Goal: Information Seeking & Learning: Learn about a topic

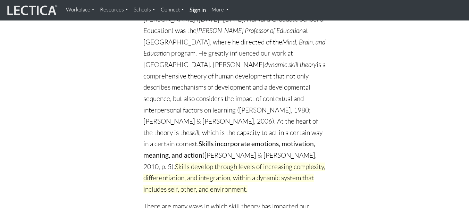
scroll to position [127, 0]
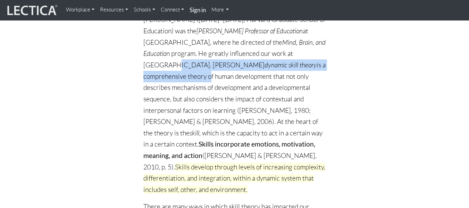
drag, startPoint x: 189, startPoint y: 65, endPoint x: 210, endPoint y: 72, distance: 22.2
click at [210, 72] on p "[PERSON_NAME] ([DATE]–[DATE], Harvard Graduate School of Education) was the [PE…" at bounding box center [234, 104] width 182 height 181
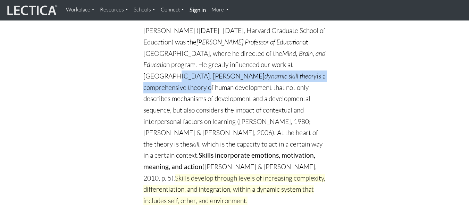
scroll to position [115, 0]
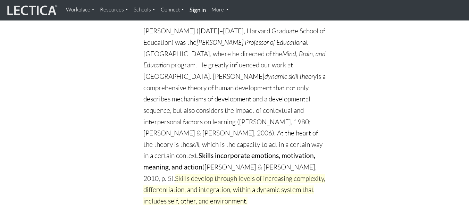
click at [233, 90] on p "[PERSON_NAME] ([DATE]–[DATE], Harvard Graduate School of Education) was the [PE…" at bounding box center [234, 115] width 182 height 181
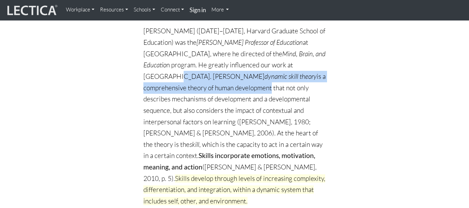
drag, startPoint x: 191, startPoint y: 77, endPoint x: 273, endPoint y: 91, distance: 82.5
click at [273, 91] on p "[PERSON_NAME] ([DATE]–[DATE], Harvard Graduate School of Education) was the [PE…" at bounding box center [234, 115] width 182 height 181
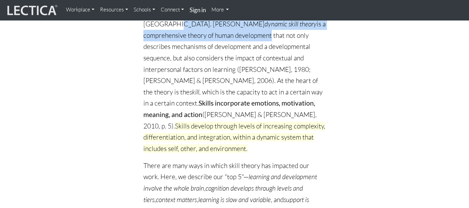
scroll to position [168, 0]
copy p "[PERSON_NAME] dynamic skill theory is a comprehensive theory of human developme…"
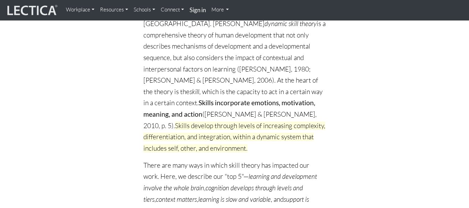
click at [293, 172] on icon "learning and development involve the whole brain" at bounding box center [230, 182] width 174 height 20
drag, startPoint x: 237, startPoint y: 113, endPoint x: 249, endPoint y: 117, distance: 12.7
click at [249, 122] on span "Skills develop through levels of increasing complexity, differentiation, and in…" at bounding box center [234, 137] width 182 height 31
click at [232, 114] on p "[PERSON_NAME] ([DATE]–[DATE], Harvard Graduate School of Education) was the [PE…" at bounding box center [234, 63] width 182 height 181
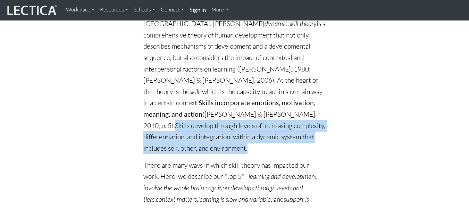
drag, startPoint x: 233, startPoint y: 114, endPoint x: 307, endPoint y: 141, distance: 79.4
click at [307, 141] on p "[PERSON_NAME] ([DATE]–[DATE], Harvard Graduate School of Education) was the [PE…" at bounding box center [234, 63] width 182 height 181
copy span "Skills develop through levels of increasing complexity, differentiation, and in…"
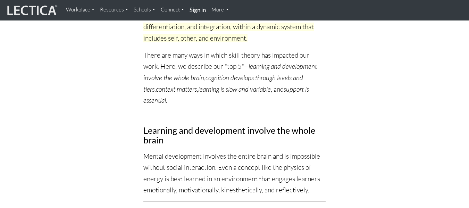
scroll to position [278, 0]
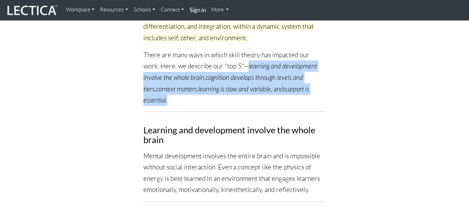
drag, startPoint x: 248, startPoint y: 56, endPoint x: 266, endPoint y: 90, distance: 39.2
click at [266, 90] on p "There are many ways in which skill theory has impacted our work. Here, we descr…" at bounding box center [234, 77] width 182 height 57
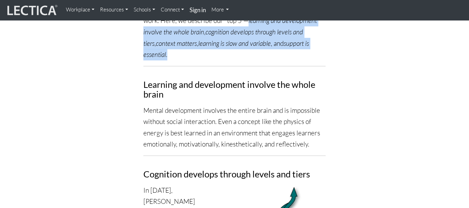
scroll to position [324, 0]
copy p "learning and development involve the whole brain , cognition develops through l…"
